Goal: Information Seeking & Learning: Learn about a topic

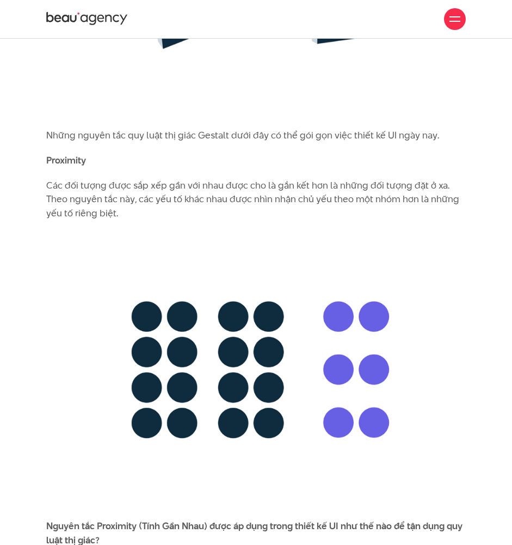
scroll to position [3017, 0]
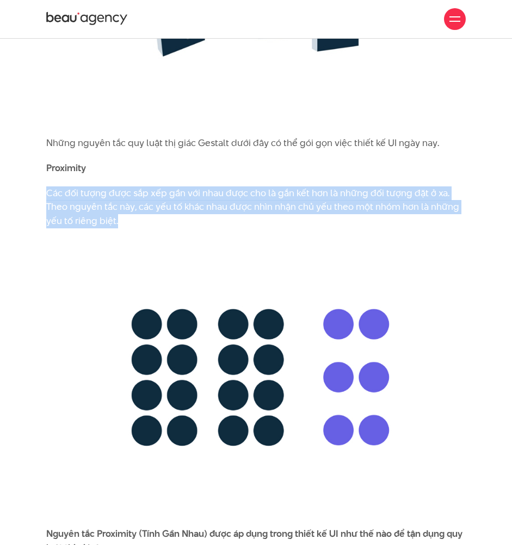
drag, startPoint x: 119, startPoint y: 176, endPoint x: 29, endPoint y: 150, distance: 93.6
copy p "Các đối tượng được sắp xếp gần với nhau được cho là gắn kết hơn là những đối tư…"
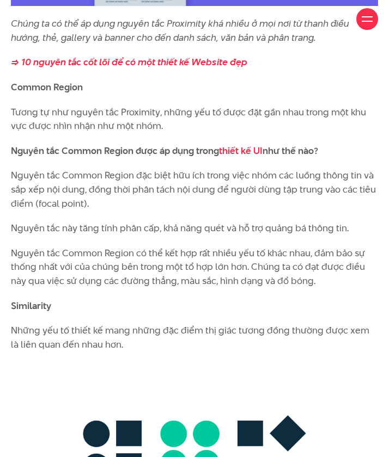
scroll to position [3752, 0]
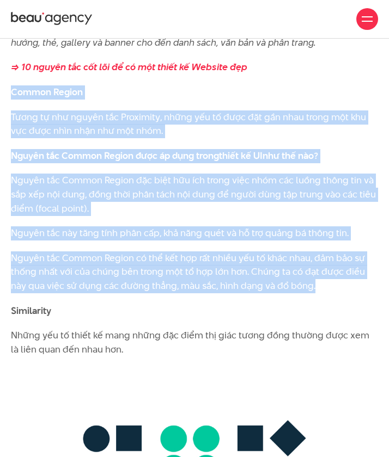
drag, startPoint x: 295, startPoint y: 257, endPoint x: 13, endPoint y: 69, distance: 339.7
copy div "Common Region Tương tự như nguyên tắc Proximity, những yếu tố được đặt gần nhau…"
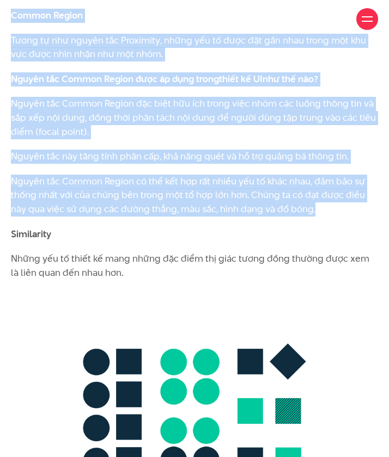
scroll to position [3976, 0]
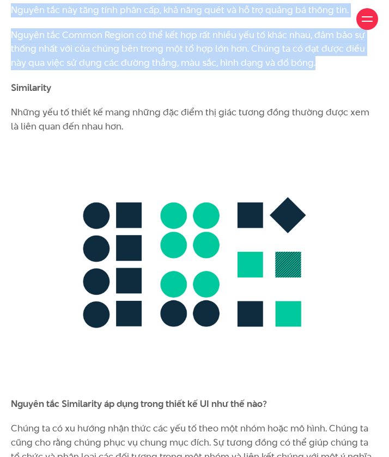
click at [166, 144] on img at bounding box center [194, 265] width 367 height 242
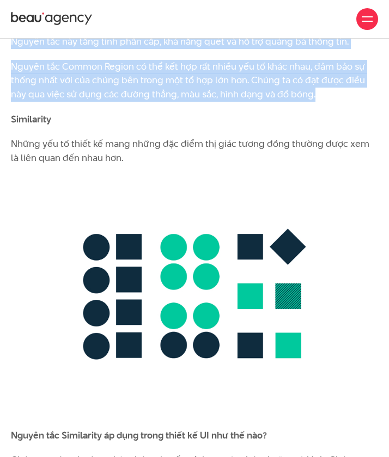
scroll to position [3941, 0]
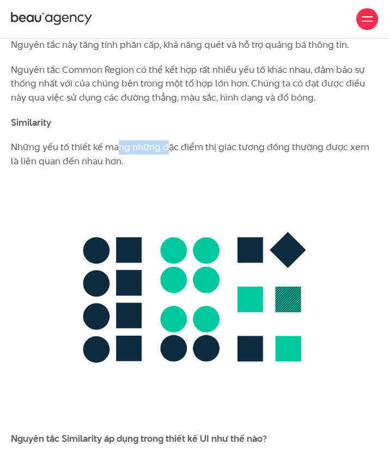
drag, startPoint x: 164, startPoint y: 117, endPoint x: 115, endPoint y: 117, distance: 49.0
click at [115, 141] on p "Những yếu tố thiết kế mang những đặc điểm thị giác tương đồng thường được xem l…" at bounding box center [194, 155] width 367 height 28
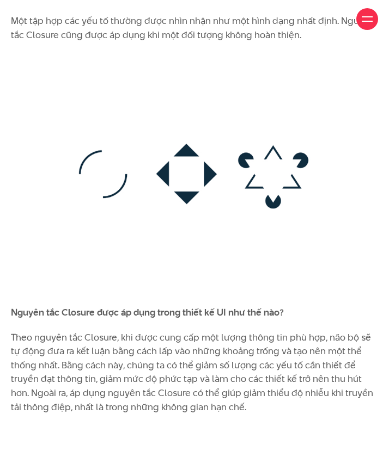
scroll to position [4880, 0]
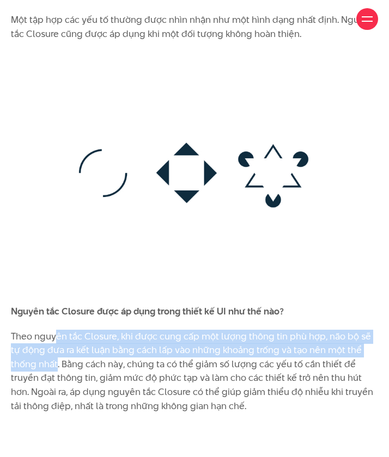
drag, startPoint x: 30, startPoint y: 324, endPoint x: 63, endPoint y: 294, distance: 44.7
click at [63, 330] on p "Theo nguyên tắc Closure, khi được cung cấp một lượng thông tin phù hợp, não bộ …" at bounding box center [194, 372] width 367 height 84
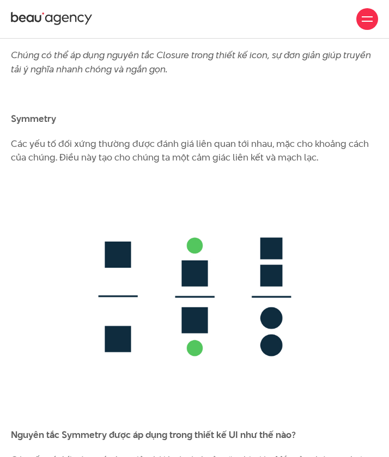
scroll to position [5470, 0]
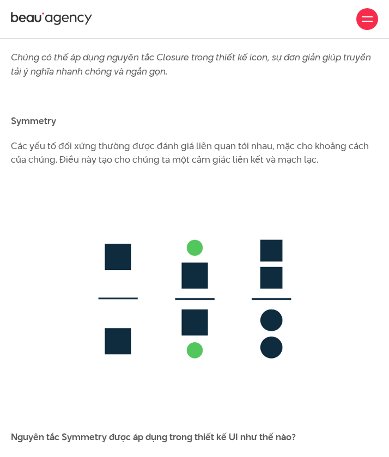
drag, startPoint x: 322, startPoint y: 117, endPoint x: 11, endPoint y: 104, distance: 310.7
click at [11, 139] on p "Các yếu tố đối xứng thường được đánh giá liên quan tới nhau, mặc cho khoảng các…" at bounding box center [194, 153] width 367 height 28
copy p "Các yếu tố đối xứng thường được đánh giá liên quan tới nhau, mặc cho khoảng các…"
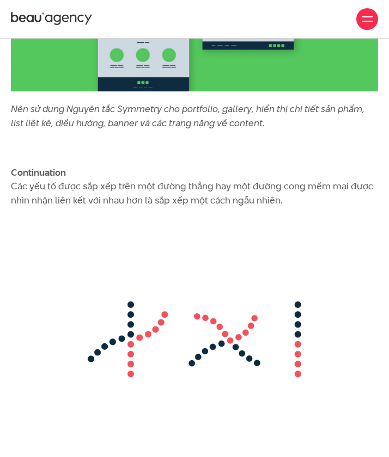
scroll to position [6175, 0]
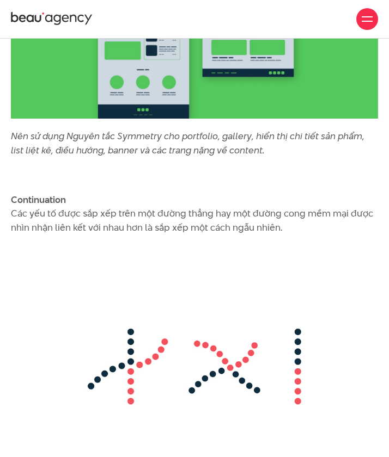
drag, startPoint x: 287, startPoint y: 183, endPoint x: 13, endPoint y: 163, distance: 275.2
click at [12, 193] on p "Continuation Các yếu tố được sắp xếp trên một đường thẳng hay một đường cong mề…" at bounding box center [194, 214] width 367 height 42
copy p "Các yếu tố được sắp xếp trên một đường thẳng hay một đường cong mềm mại được nh…"
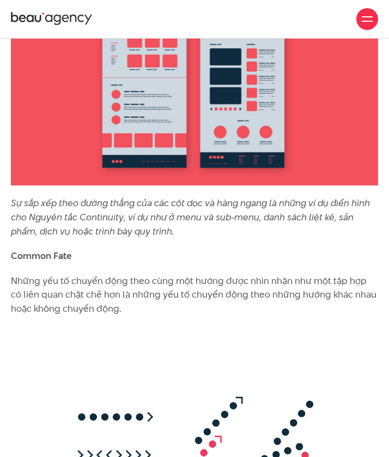
scroll to position [6799, 0]
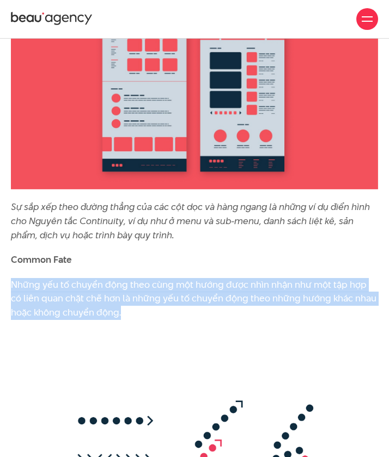
drag, startPoint x: 123, startPoint y: 265, endPoint x: 15, endPoint y: 234, distance: 111.7
click at [14, 278] on p "Những yếu tố chuyển động theo cùng một hướng được nhìn nhận như một tập hợp có …" at bounding box center [194, 299] width 367 height 42
copy p "Những yếu tố chuyển động theo cùng một hướng được nhìn nhận như một tập hợp có …"
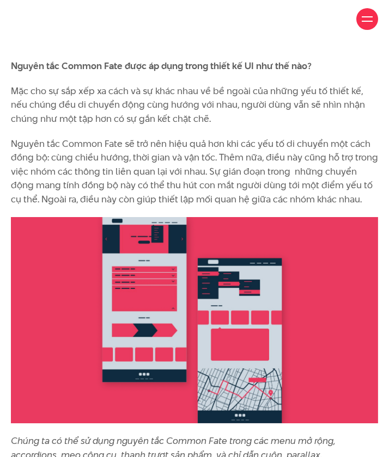
scroll to position [7314, 0]
